Goal: Task Accomplishment & Management: Manage account settings

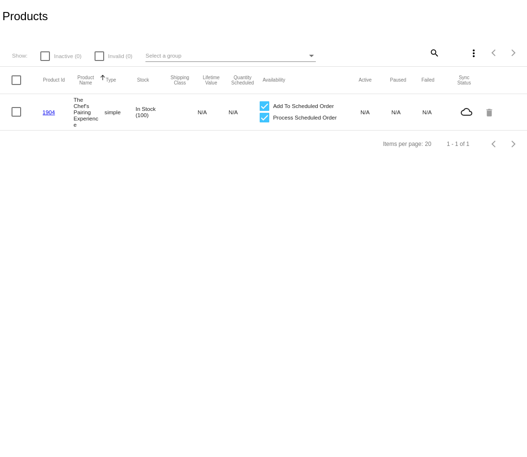
click at [47, 113] on link "1904" at bounding box center [49, 112] width 12 height 6
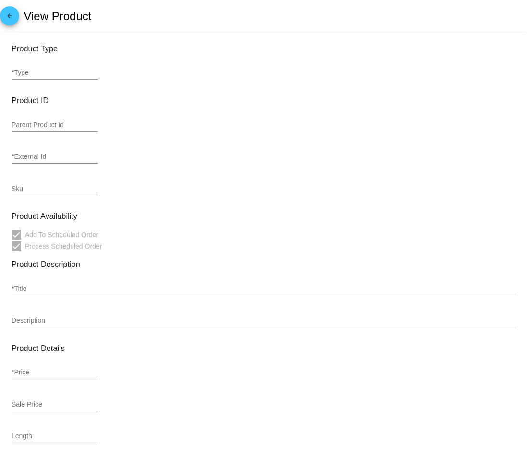
type input "simple"
type input "1904"
type input "CB6"
type input "The Chef's Pairing Experience"
type input "82.5"
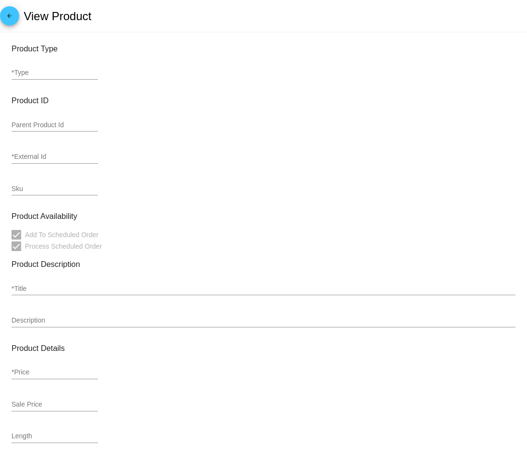
type input "3"
type input "In Stock (100)"
click at [7, 15] on mat-icon "arrow_back" at bounding box center [10, 18] width 12 height 12
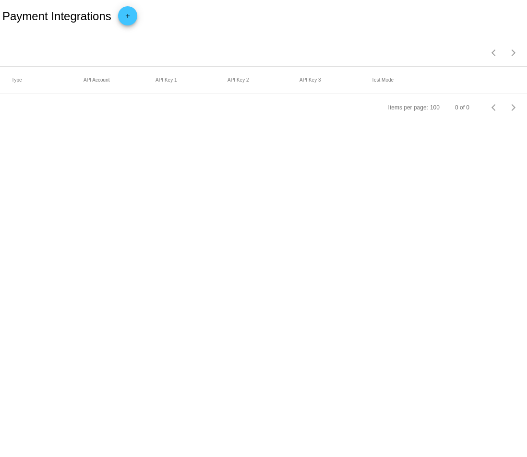
click at [131, 22] on mat-icon "add" at bounding box center [128, 18] width 12 height 12
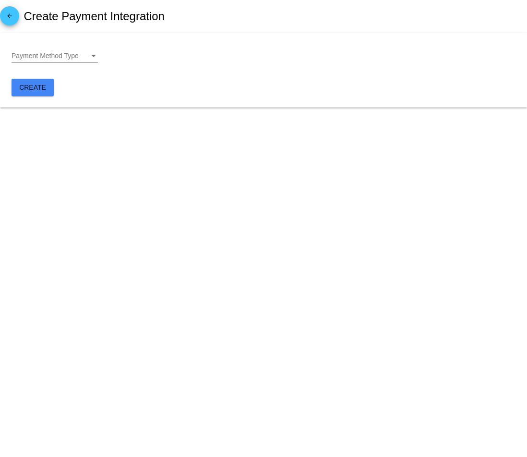
click at [69, 61] on div "Payment Method Type Payment Method Type" at bounding box center [55, 53] width 86 height 19
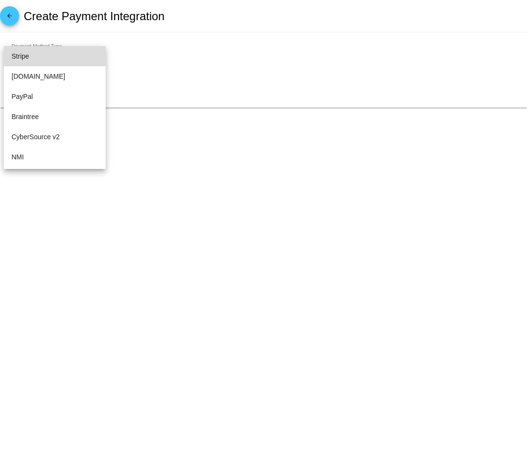
click at [57, 54] on span "Stripe" at bounding box center [55, 56] width 86 height 20
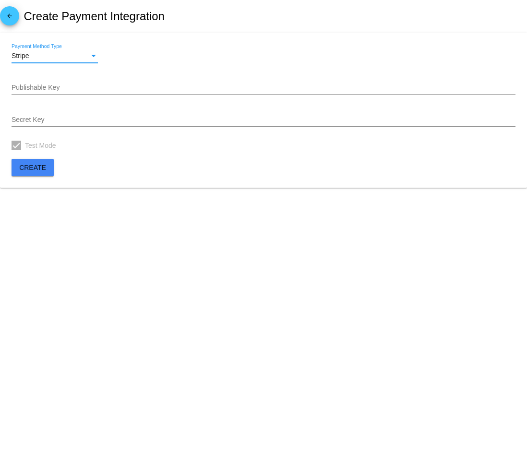
click at [57, 88] on input "Publishable Key" at bounding box center [264, 88] width 504 height 8
click at [136, 89] on input "Publishable Key" at bounding box center [264, 88] width 504 height 8
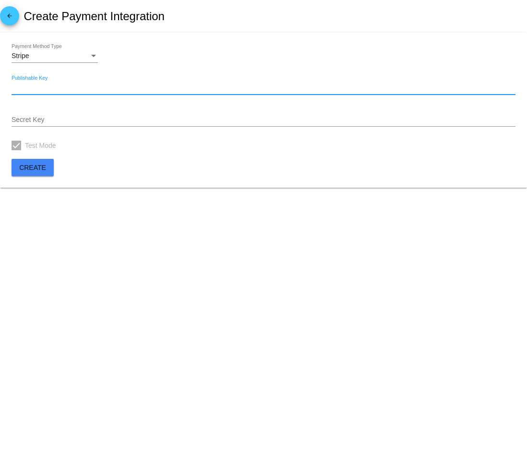
paste input "pk_test_51SDkpgK938x7J6yIPHIYfdsMHXIB4unpc1YdgEsjNuT3jtSNb7lz4l9BMdGiliWiT0SSXR…"
click at [136, 89] on input "Publishable Key" at bounding box center [264, 88] width 504 height 8
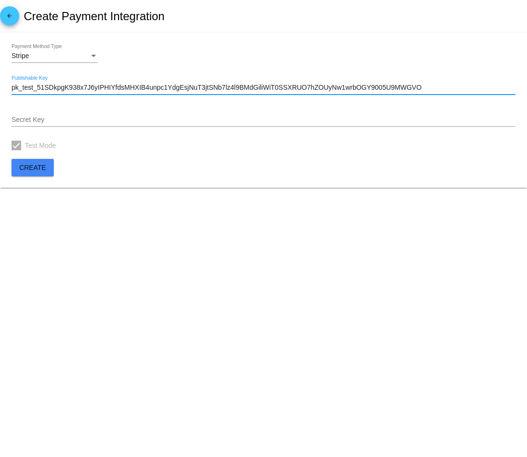
type input "pk_test_51SDkpgK938x7J6yIPHIYfdsMHXIB4unpc1YdgEsjNuT3jtSNb7lz4l9BMdGiliWiT0SSXR…"
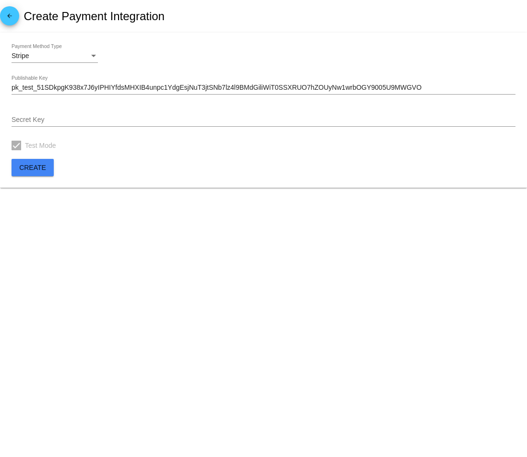
drag, startPoint x: 241, startPoint y: 125, endPoint x: 241, endPoint y: 120, distance: 5.3
click at [241, 125] on div "Secret Key" at bounding box center [264, 117] width 504 height 19
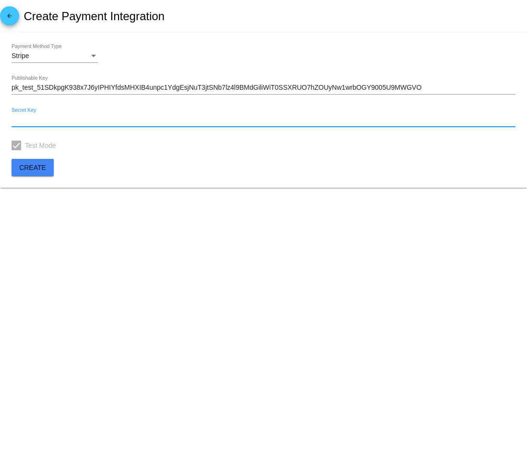
click at [241, 119] on input "Secret Key" at bounding box center [264, 120] width 504 height 8
paste input "sk_test_51SDkpgK938x7J6yI7DcycfkuDQHGL7YI4hKsVmyWfrWbiKKflDDEQ9NdnG04HxCQbkXMzQ…"
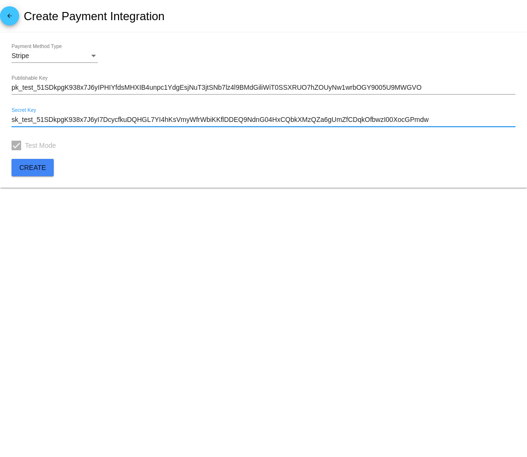
type input "sk_test_51SDkpgK938x7J6yI7DcycfkuDQHGL7YI4hKsVmyWfrWbiKKflDDEQ9NdnG04HxCQbkXMzQ…"
click at [38, 165] on span "Create" at bounding box center [32, 168] width 27 height 8
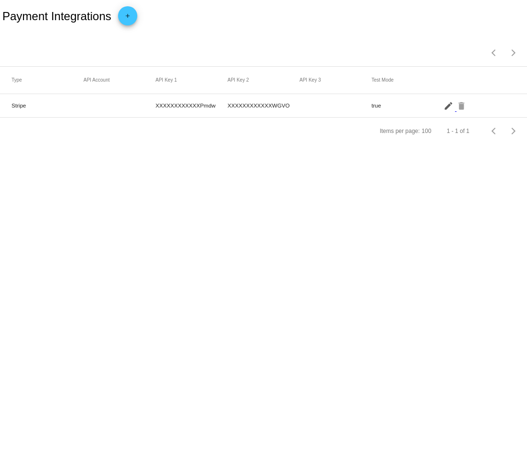
click at [448, 108] on mat-icon "edit" at bounding box center [449, 105] width 12 height 15
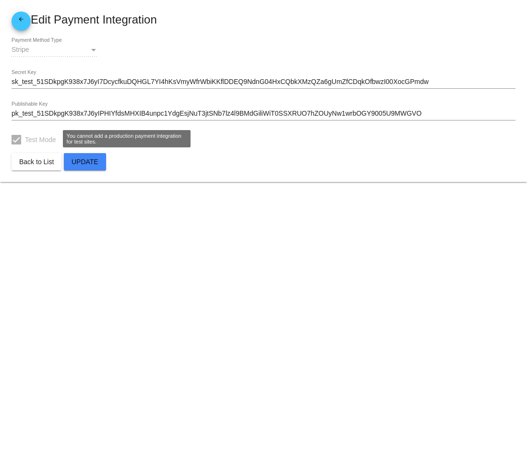
click at [15, 137] on div at bounding box center [17, 140] width 10 height 10
click at [79, 159] on span "Update" at bounding box center [84, 162] width 27 height 8
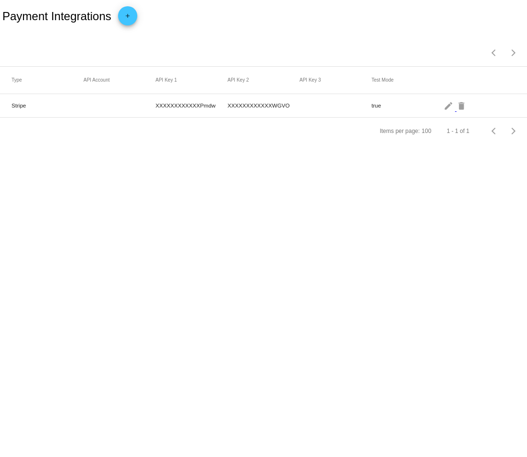
click at [128, 14] on mat-icon "add" at bounding box center [128, 18] width 12 height 12
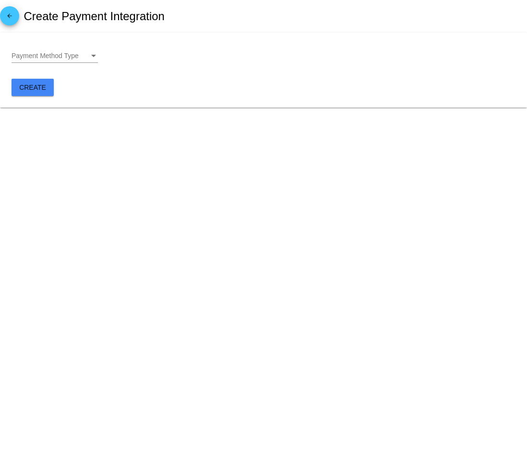
click at [89, 60] on div "Payment Method Type Payment Method Type" at bounding box center [55, 53] width 86 height 19
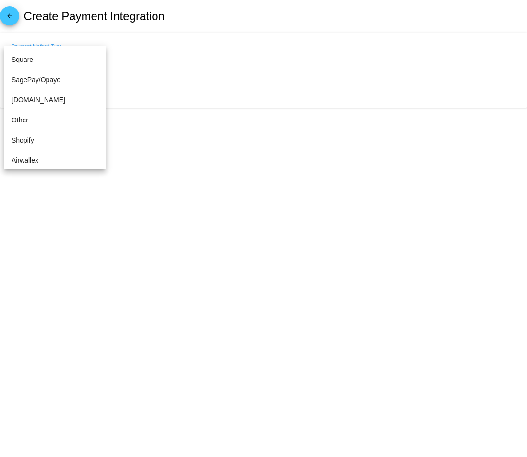
scroll to position [200, 0]
click at [71, 123] on span "Other" at bounding box center [55, 118] width 86 height 20
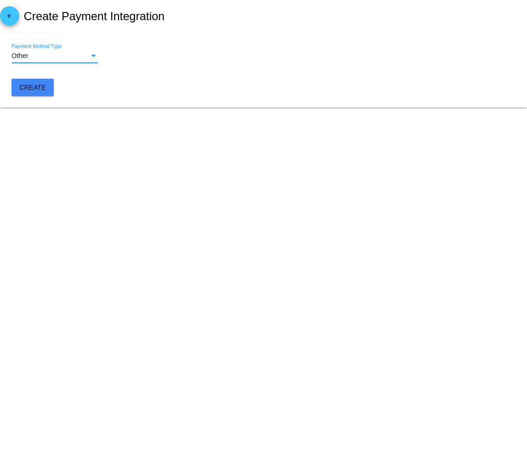
click at [44, 86] on span "Create" at bounding box center [32, 87] width 27 height 8
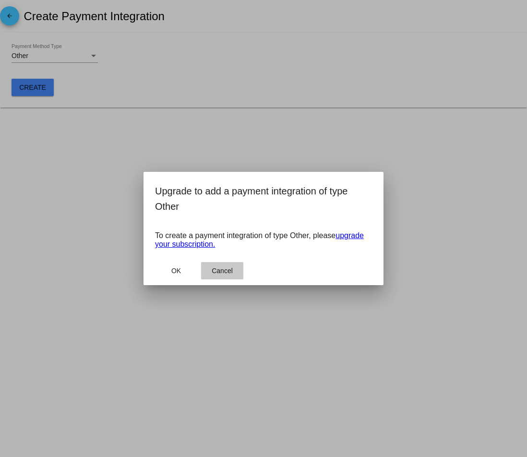
click at [233, 266] on button "Cancel" at bounding box center [222, 270] width 42 height 17
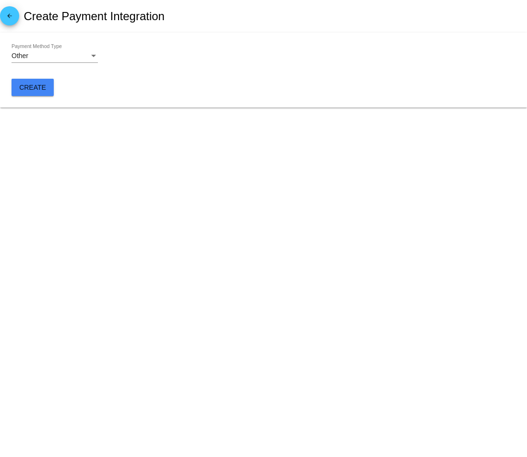
click at [183, 265] on body "arrow_back Create Payment Integration Other Payment Method Type Create" at bounding box center [263, 228] width 527 height 457
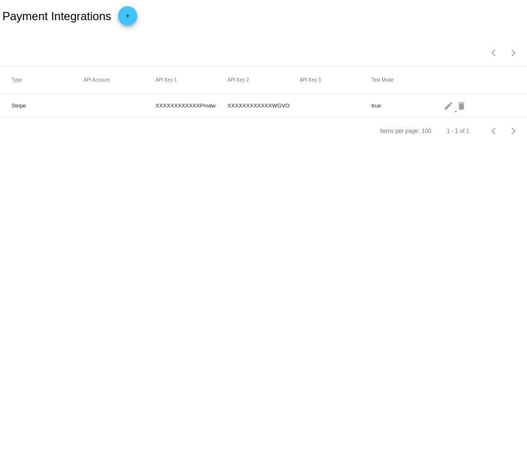
click at [127, 20] on mat-icon "add" at bounding box center [128, 18] width 12 height 12
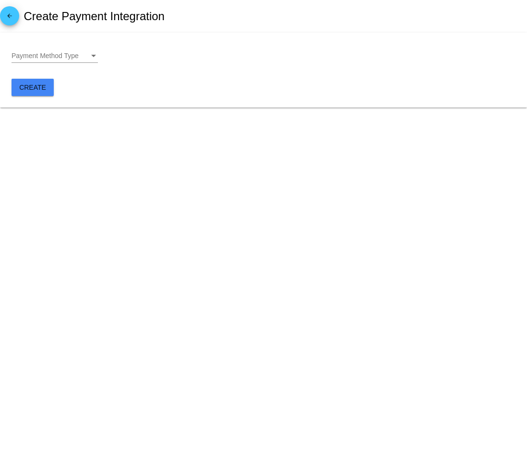
click at [89, 55] on div "Payment Method Type" at bounding box center [93, 56] width 9 height 8
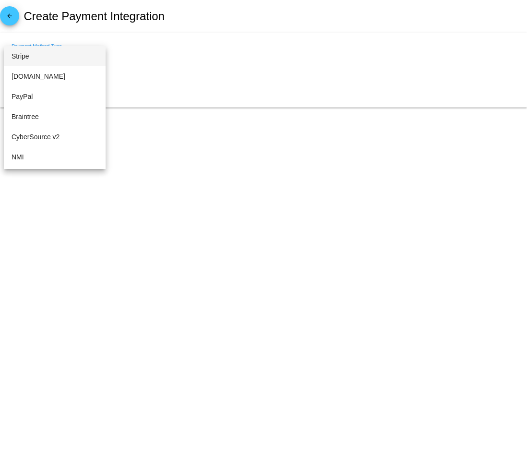
click at [85, 54] on span "Stripe" at bounding box center [55, 56] width 86 height 20
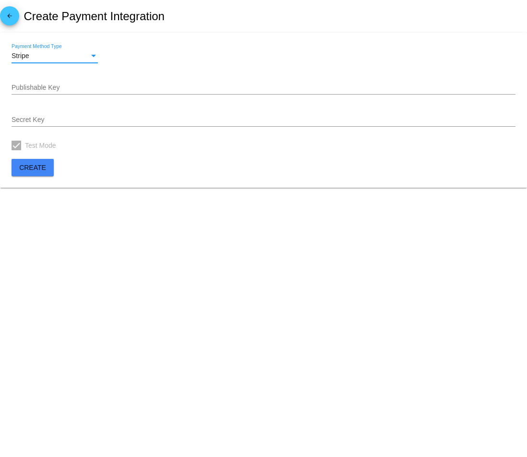
click at [8, 14] on mat-icon "arrow_back" at bounding box center [10, 18] width 12 height 12
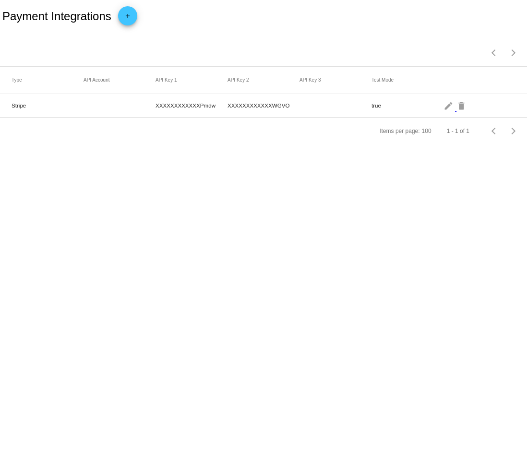
click at [160, 107] on mat-cell "XXXXXXXXXXXXPmdw" at bounding box center [191, 105] width 72 height 11
click at [161, 107] on mat-cell "XXXXXXXXXXXXPmdw" at bounding box center [191, 105] width 72 height 11
click at [382, 105] on mat-cell "true" at bounding box center [407, 105] width 72 height 11
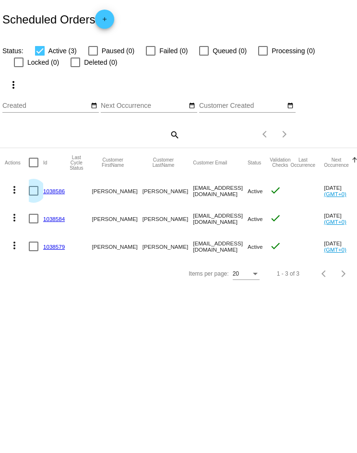
click at [35, 193] on div at bounding box center [34, 191] width 10 height 10
click at [34, 196] on input "checkbox" at bounding box center [33, 196] width 0 height 0
checkbox input "true"
